Goal: Information Seeking & Learning: Find specific fact

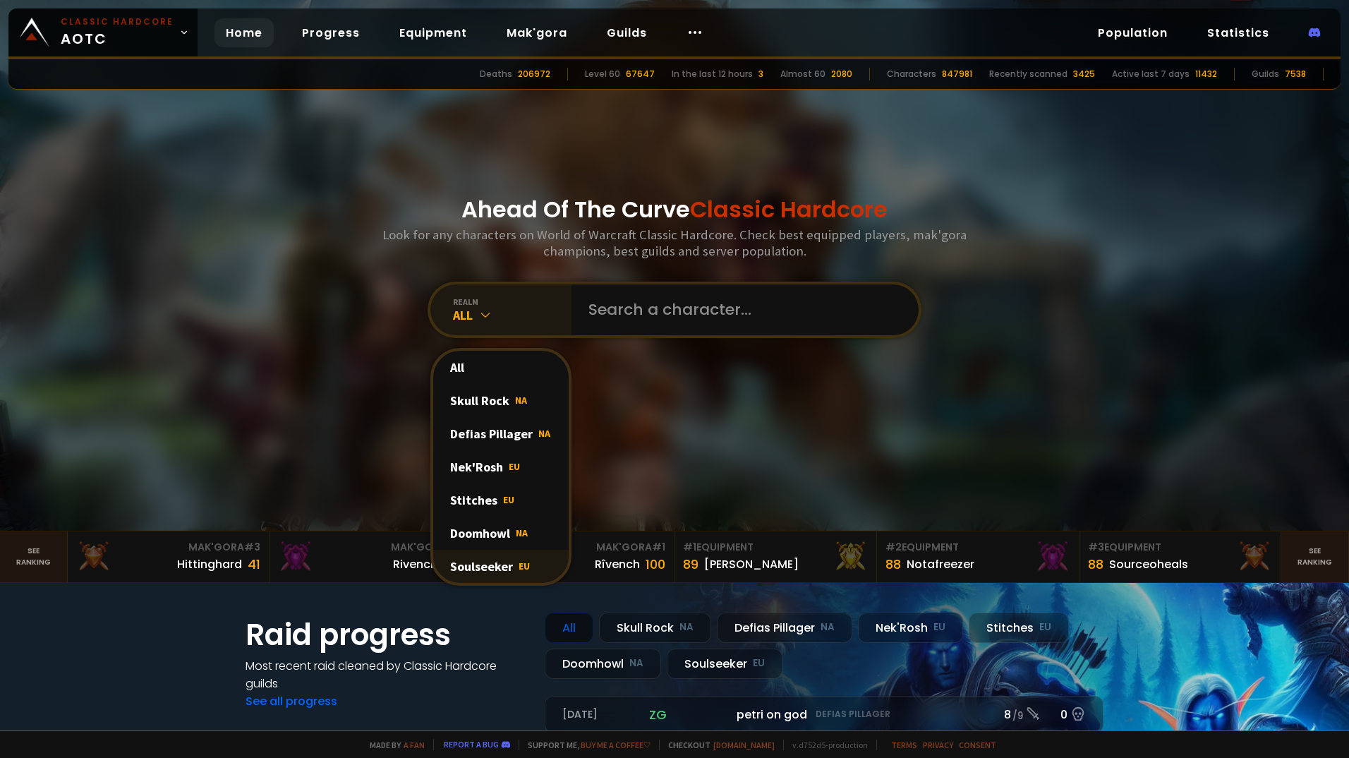
click at [473, 561] on div "Soulseeker EU" at bounding box center [500, 565] width 135 height 33
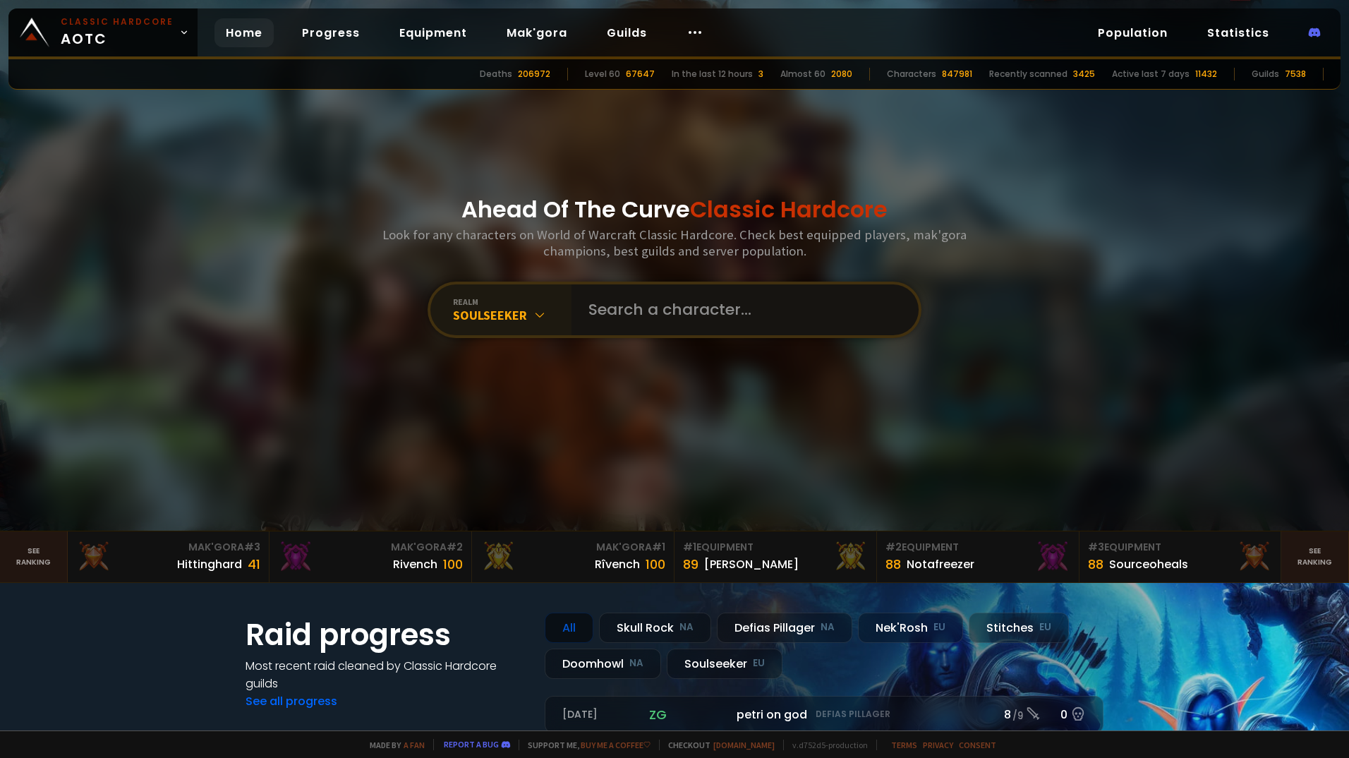
click at [622, 309] on input "text" at bounding box center [741, 309] width 322 height 51
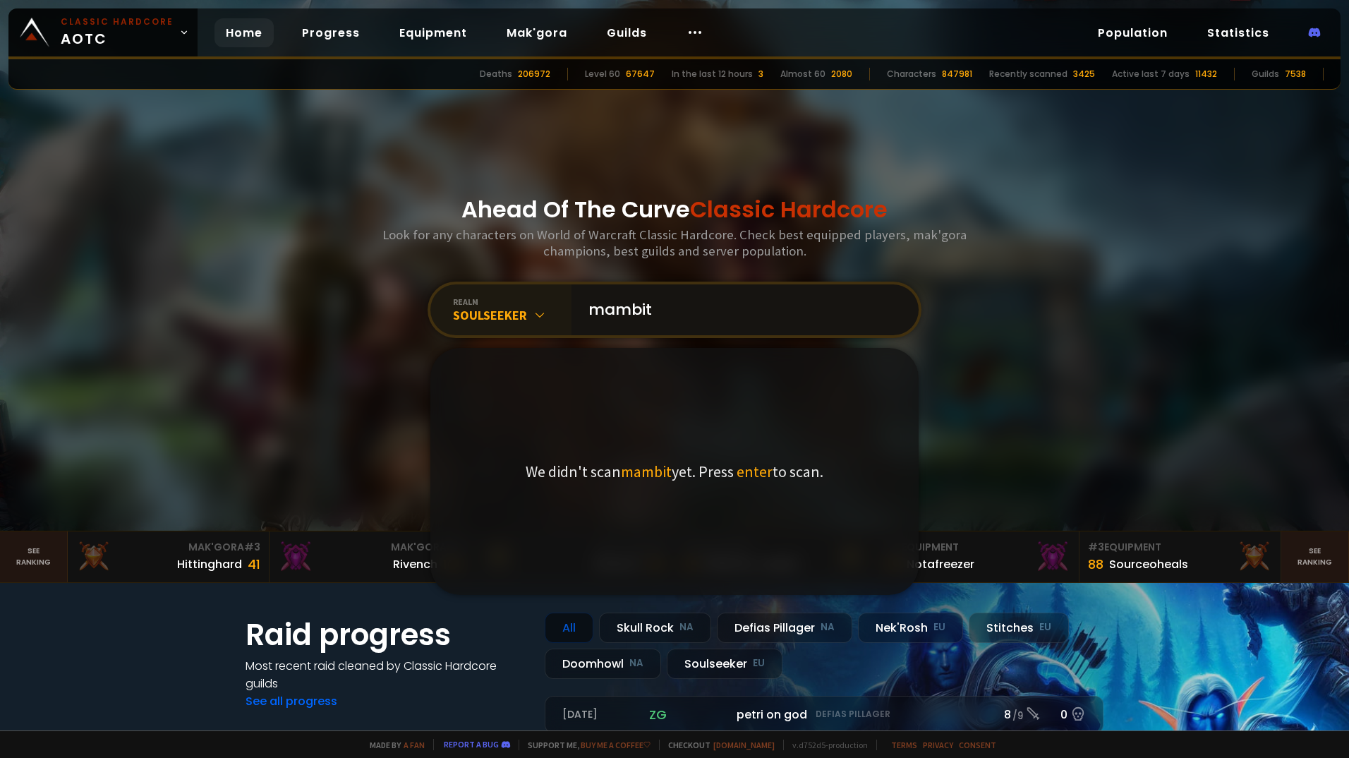
type input "mambito"
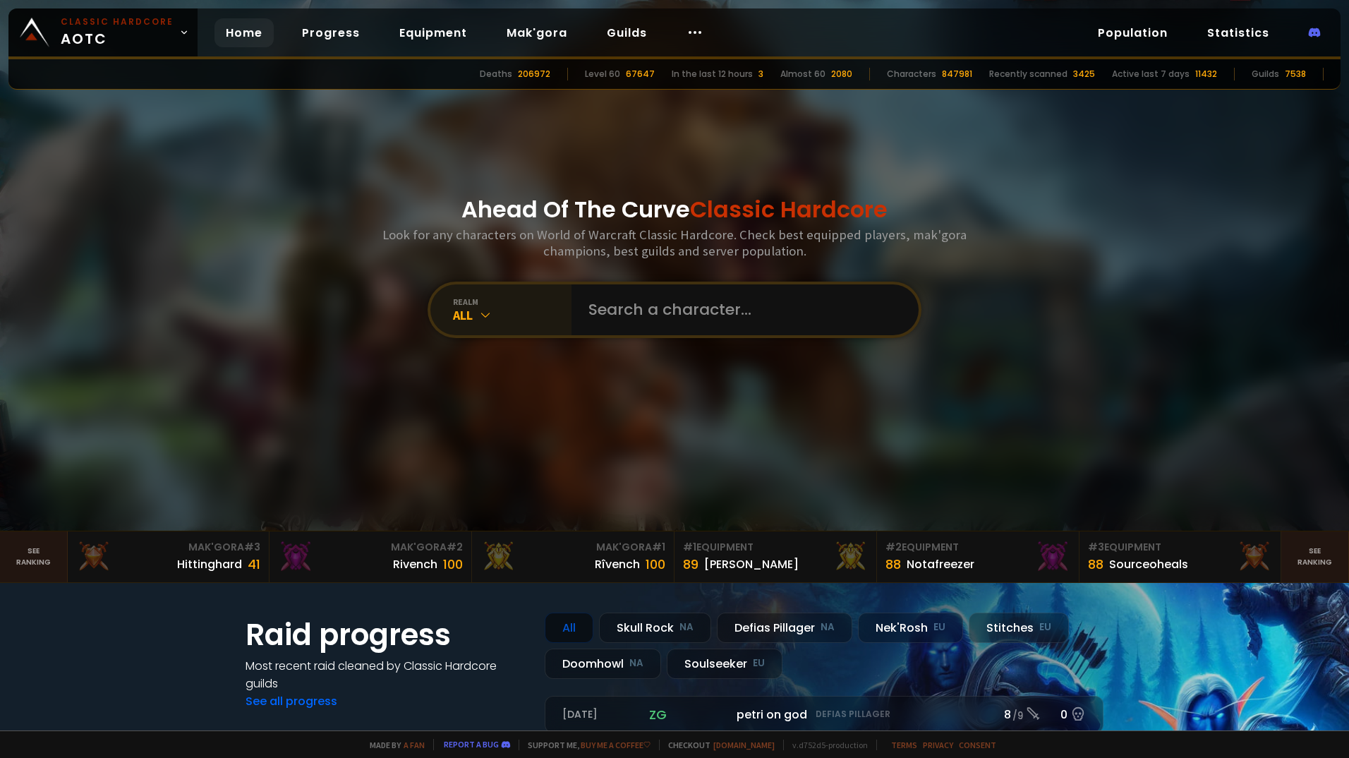
click at [563, 312] on div "All" at bounding box center [512, 315] width 118 height 16
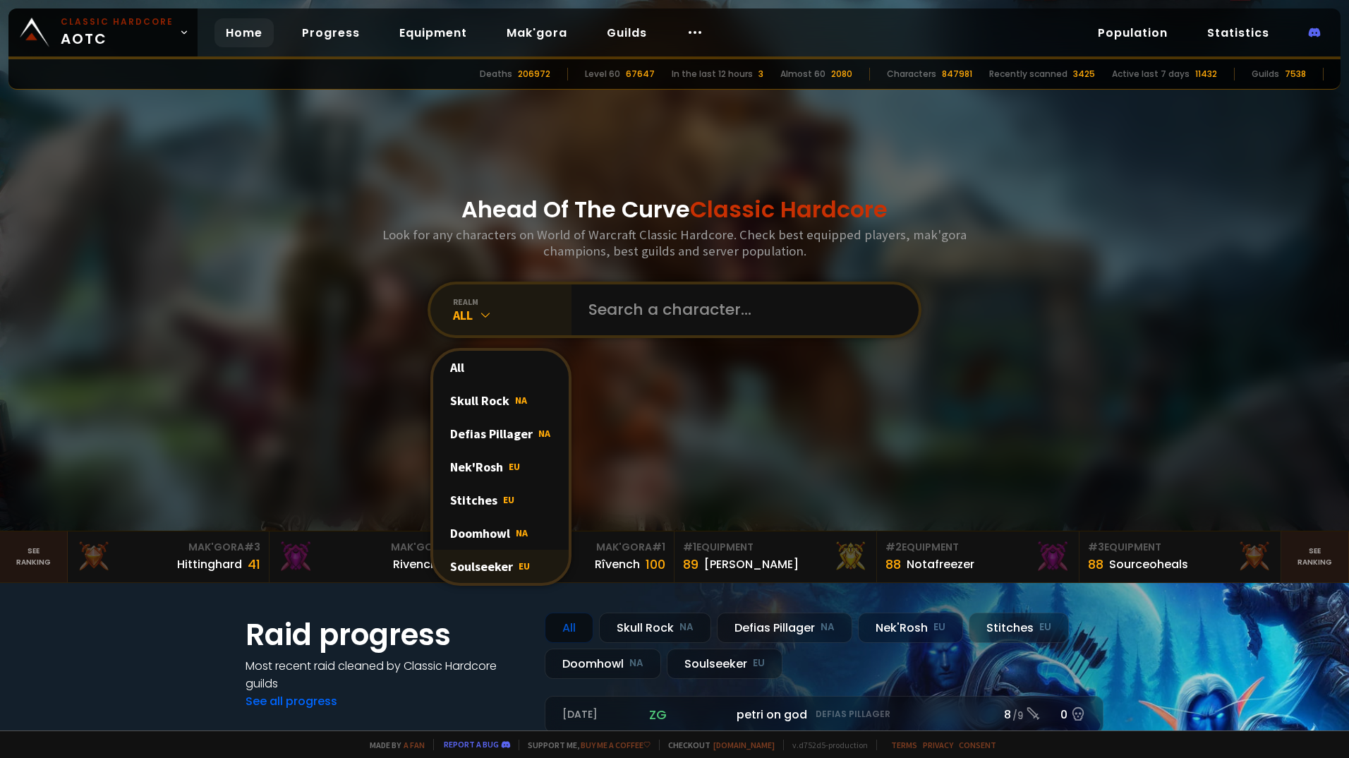
click at [474, 562] on div "Soulseeker EU" at bounding box center [500, 565] width 135 height 33
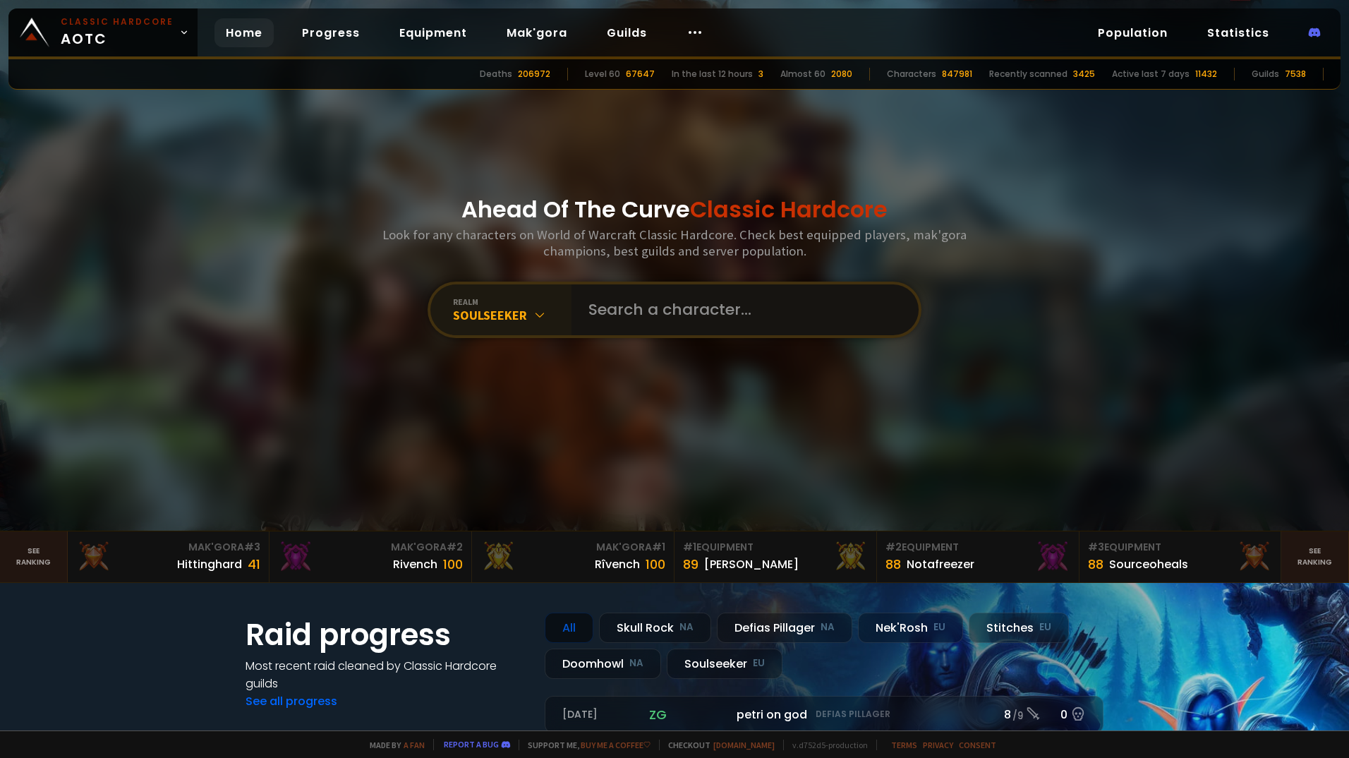
click at [643, 312] on input "text" at bounding box center [741, 309] width 322 height 51
type input "[PERSON_NAME]"
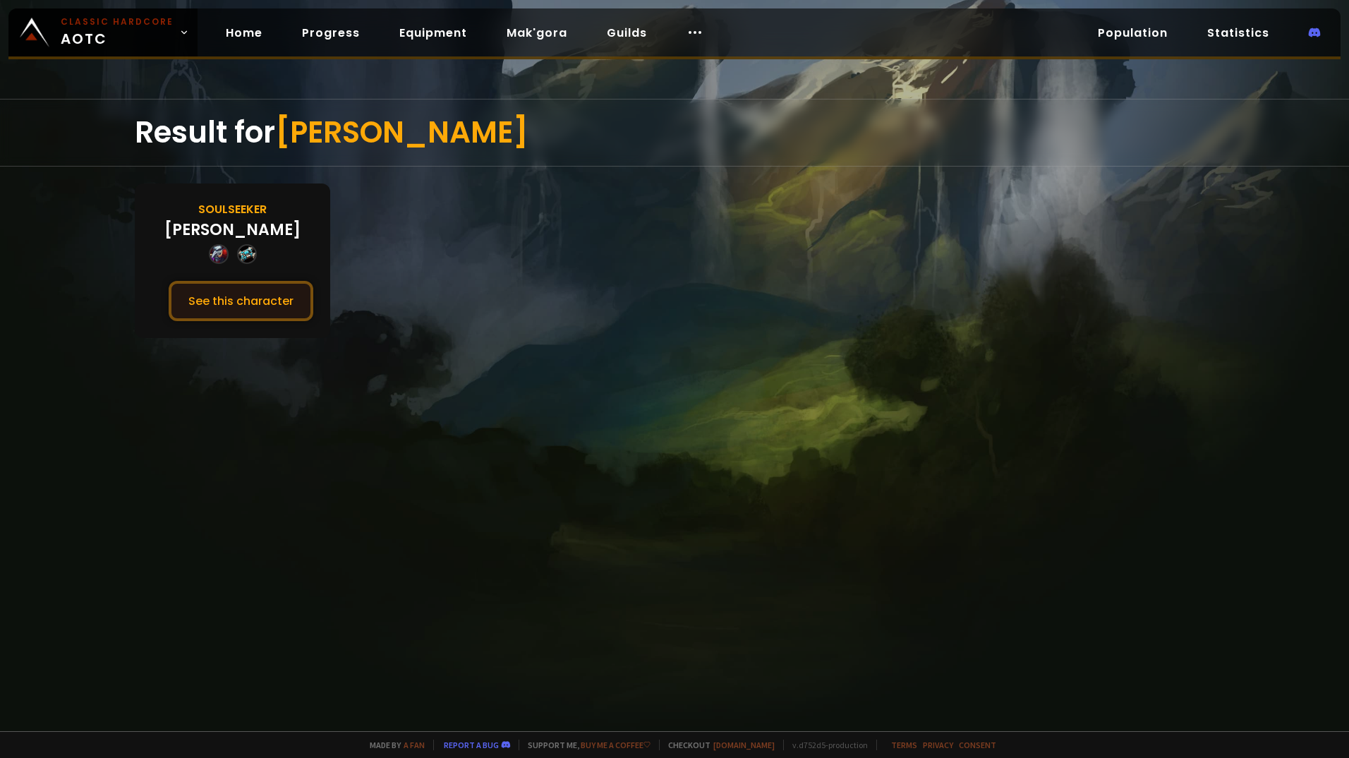
click at [218, 293] on button "See this character" at bounding box center [241, 301] width 145 height 40
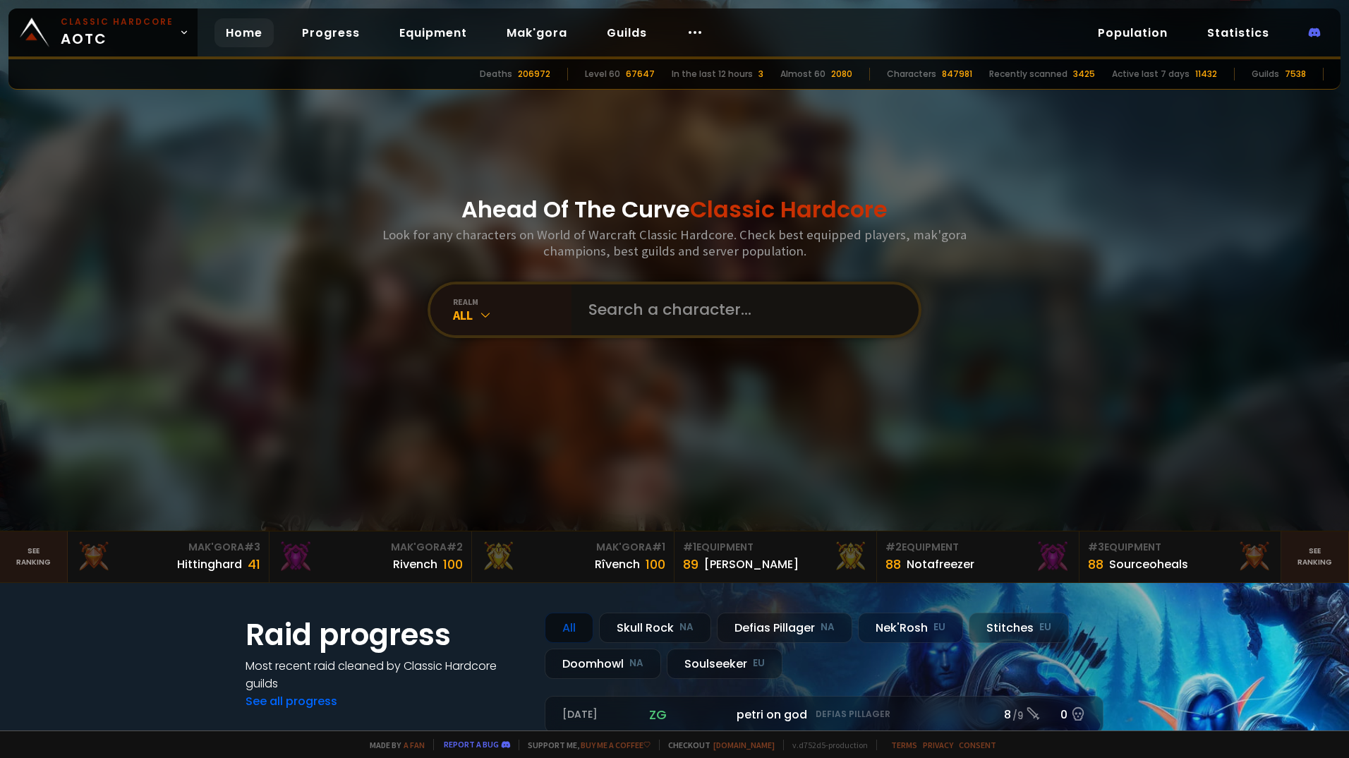
click at [691, 320] on input "text" at bounding box center [741, 309] width 322 height 51
type input "mambit"
